Goal: Transaction & Acquisition: Obtain resource

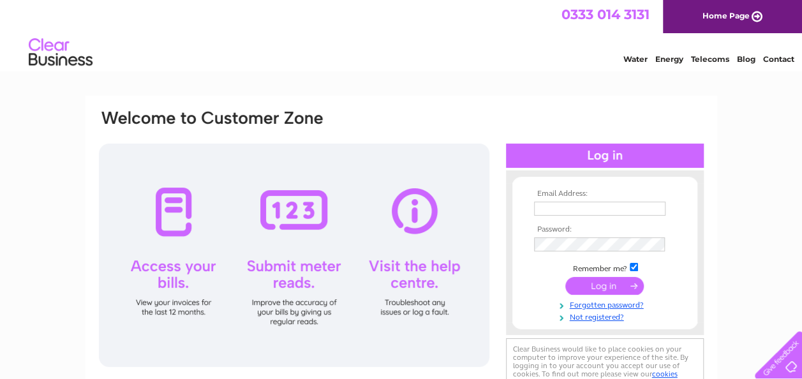
type input "[EMAIL_ADDRESS][DOMAIN_NAME]"
click at [586, 287] on input "submit" at bounding box center [604, 286] width 78 height 18
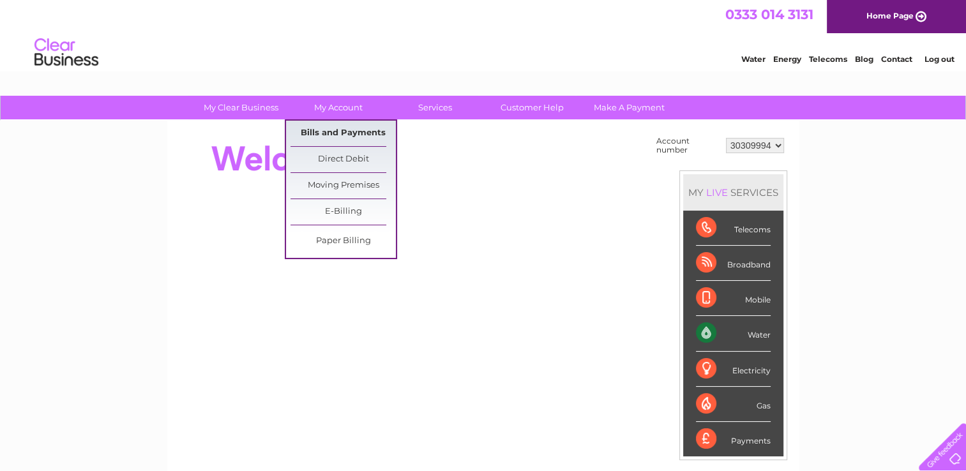
click at [326, 135] on link "Bills and Payments" at bounding box center [342, 134] width 105 height 26
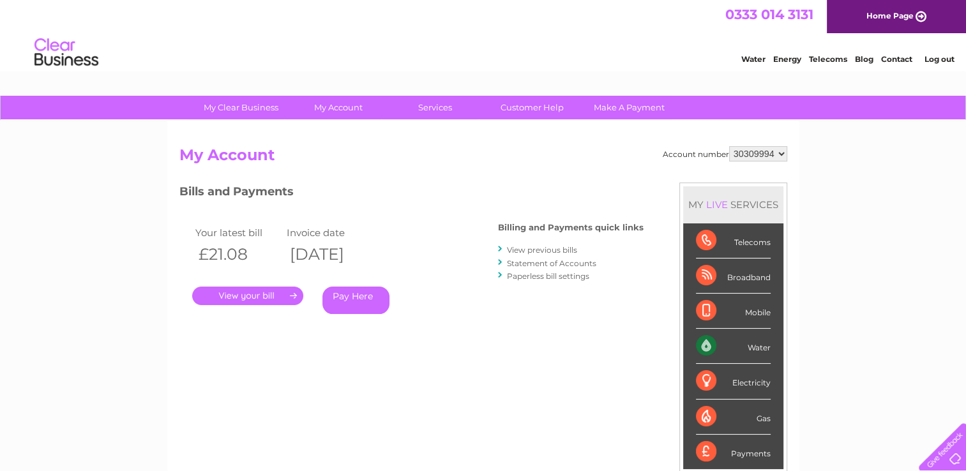
click at [276, 294] on link "." at bounding box center [247, 296] width 111 height 19
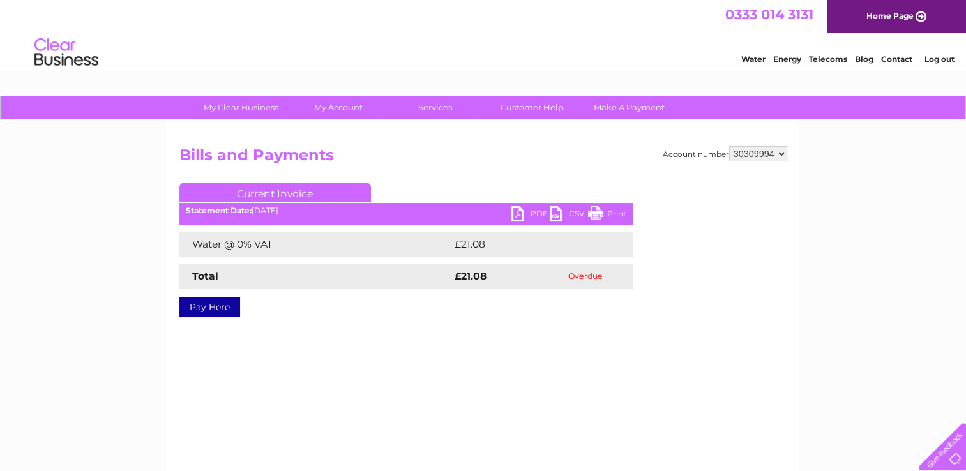
click at [521, 213] on link "PDF" at bounding box center [530, 215] width 38 height 19
